Goal: Transaction & Acquisition: Subscribe to service/newsletter

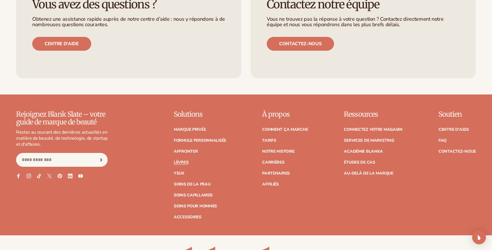
scroll to position [1014, 0]
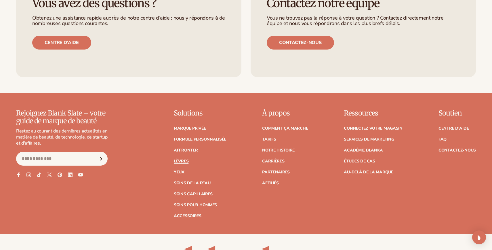
click at [186, 162] on font "Lèvres" at bounding box center [181, 160] width 15 height 5
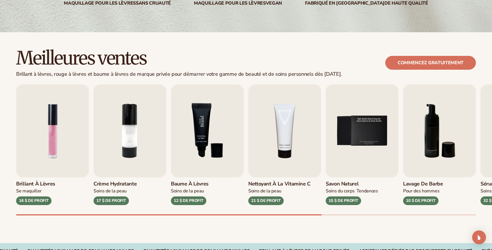
scroll to position [124, 0]
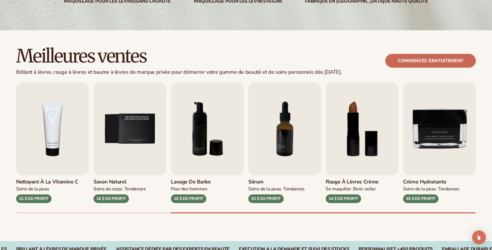
click at [415, 65] on link "Commencez gratuitement" at bounding box center [430, 61] width 91 height 14
